Goal: Navigation & Orientation: Find specific page/section

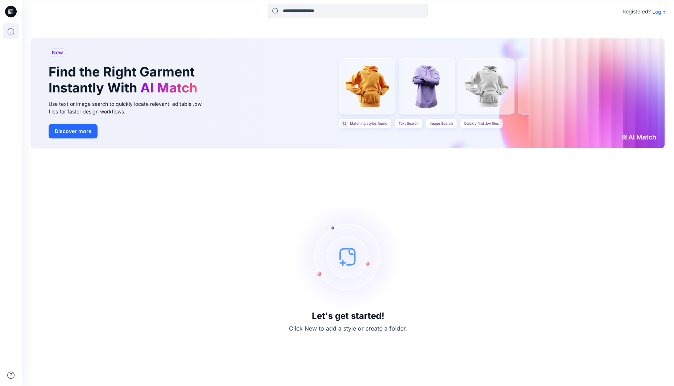
click at [657, 9] on p "Login" at bounding box center [658, 12] width 13 height 8
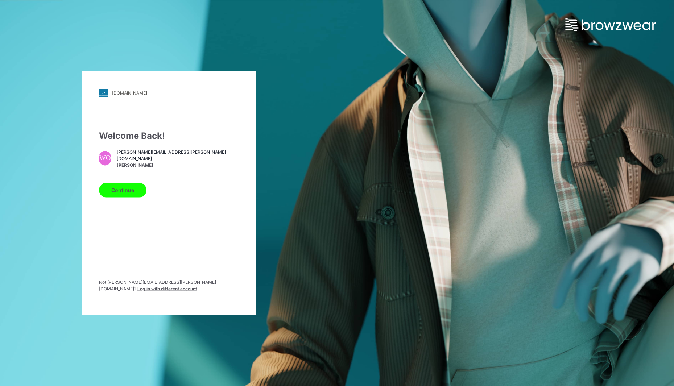
click at [108, 191] on button "Continue" at bounding box center [122, 190] width 47 height 15
click at [125, 194] on button "Continue" at bounding box center [122, 190] width 47 height 15
click at [117, 193] on button "Continue" at bounding box center [122, 190] width 47 height 15
click at [129, 193] on button "Continue" at bounding box center [122, 190] width 47 height 15
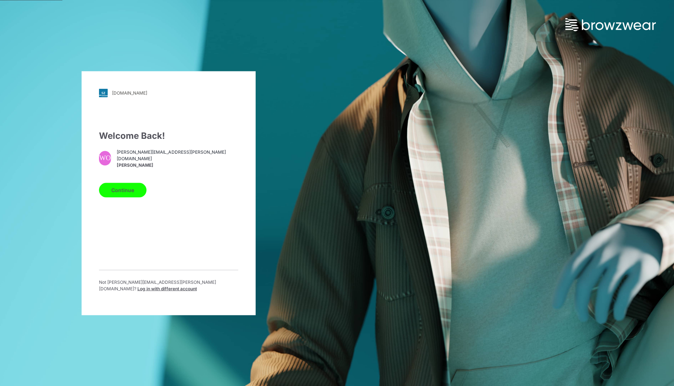
click at [129, 193] on button "Continue" at bounding box center [122, 190] width 47 height 15
click at [116, 192] on button "Continue" at bounding box center [122, 190] width 47 height 15
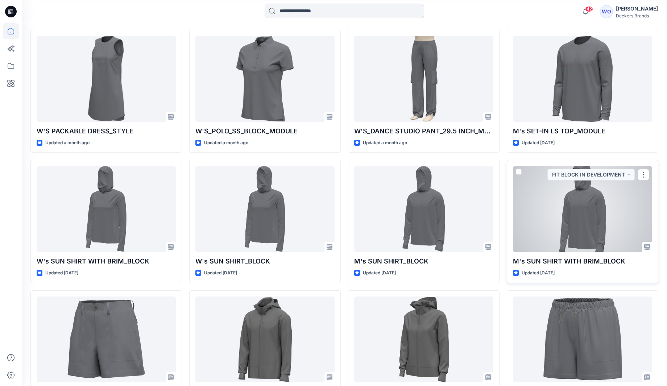
scroll to position [586, 0]
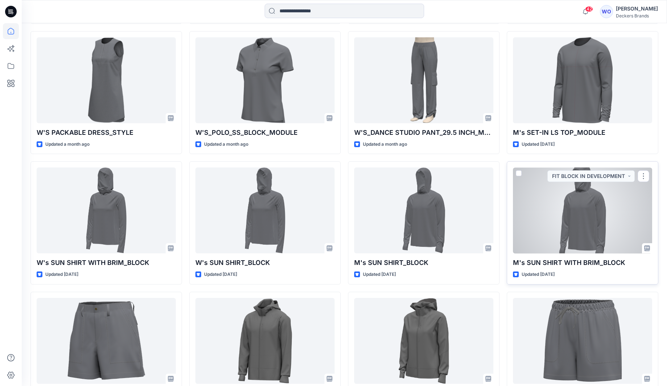
click at [595, 195] on div at bounding box center [582, 211] width 139 height 86
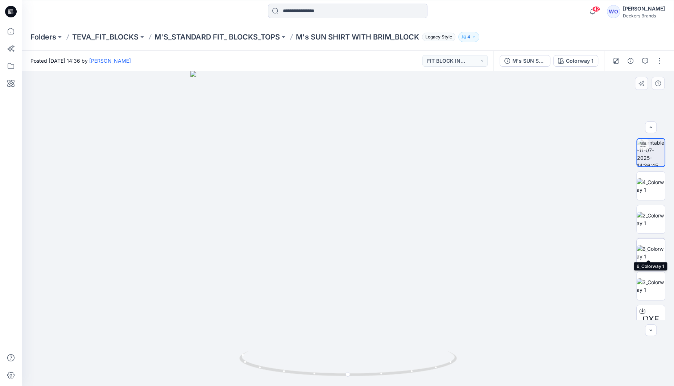
scroll to position [47, 0]
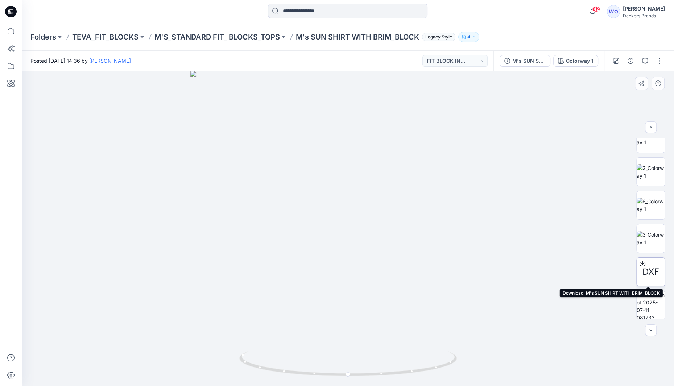
click at [641, 263] on icon at bounding box center [642, 263] width 3 height 4
